Goal: Task Accomplishment & Management: Complete application form

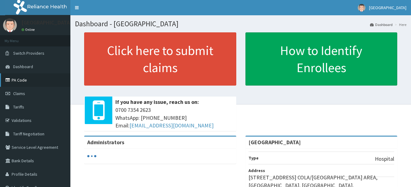
click at [19, 80] on link "PA Code" at bounding box center [35, 79] width 70 height 13
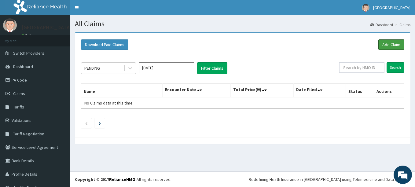
click at [391, 45] on link "Add Claim" at bounding box center [392, 44] width 26 height 10
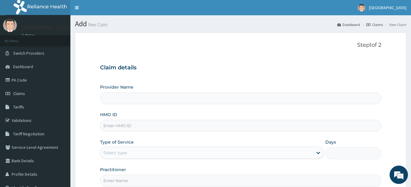
click at [175, 123] on input "HMO ID" at bounding box center [240, 126] width 281 height 12
type input "SFA/14297/A"
type input "Bethel Specialist Hospital"
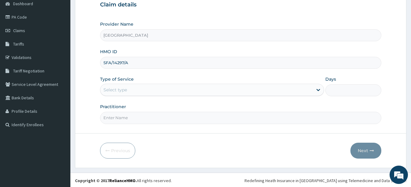
scroll to position [64, 0]
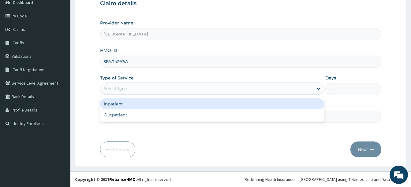
click at [299, 90] on div "Select type" at bounding box center [206, 89] width 212 height 10
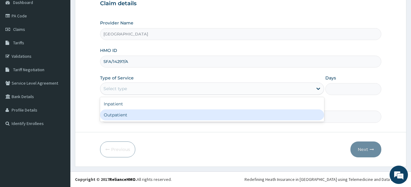
click at [288, 118] on div "Outpatient" at bounding box center [212, 115] width 224 height 11
type input "1"
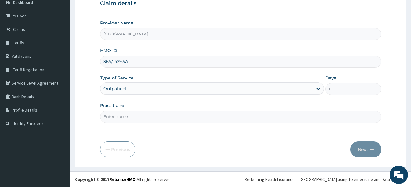
click at [288, 118] on input "Practitioner" at bounding box center [240, 117] width 281 height 12
type input "Dr Hamzat"
click at [366, 147] on button "Next" at bounding box center [365, 150] width 31 height 16
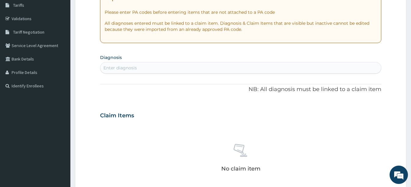
scroll to position [101, 0]
click at [215, 68] on div "Enter diagnosis" at bounding box center [240, 69] width 280 height 10
type input "malaria"
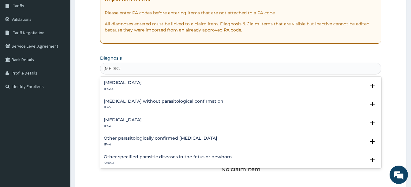
click at [142, 81] on h4 "Plasmodium malariae malaria without complication" at bounding box center [123, 82] width 38 height 5
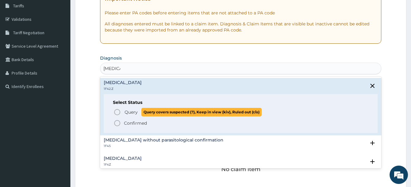
click at [113, 111] on icon "status option query" at bounding box center [116, 112] width 7 height 7
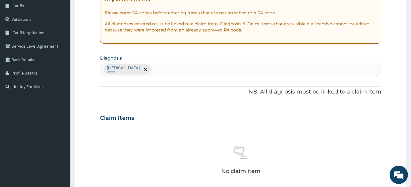
scroll to position [0, 0]
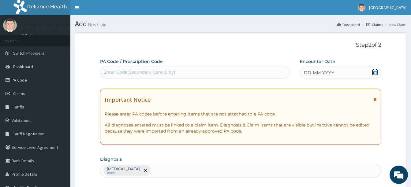
click at [373, 72] on icon at bounding box center [375, 72] width 6 height 6
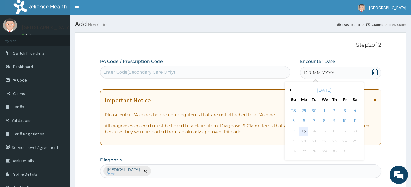
click at [302, 130] on div "13" at bounding box center [303, 131] width 9 height 9
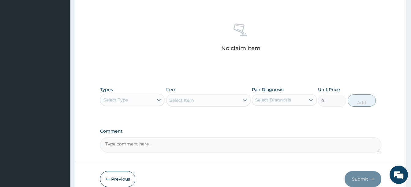
scroll to position [230, 0]
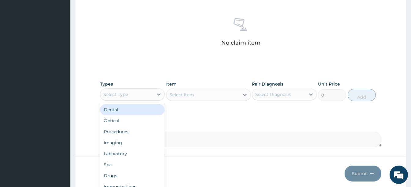
click at [149, 98] on div "Select Type" at bounding box center [126, 95] width 53 height 10
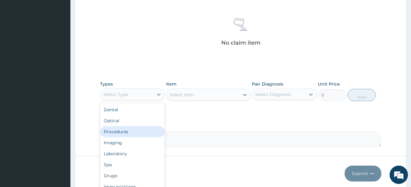
click at [130, 136] on div "Procedures" at bounding box center [132, 131] width 65 height 11
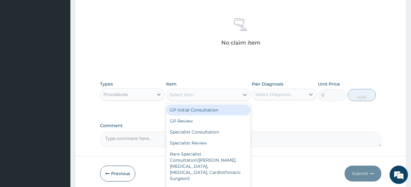
click at [228, 97] on div "Select Item" at bounding box center [202, 95] width 73 height 10
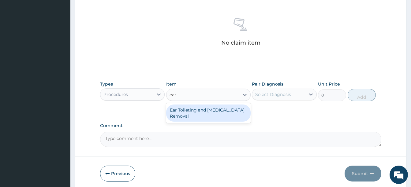
type input "ear t"
click at [229, 109] on div "Ear Toileting and Foreign Body Removal" at bounding box center [208, 113] width 84 height 17
type input "30000"
